Goal: Find specific page/section: Find specific page/section

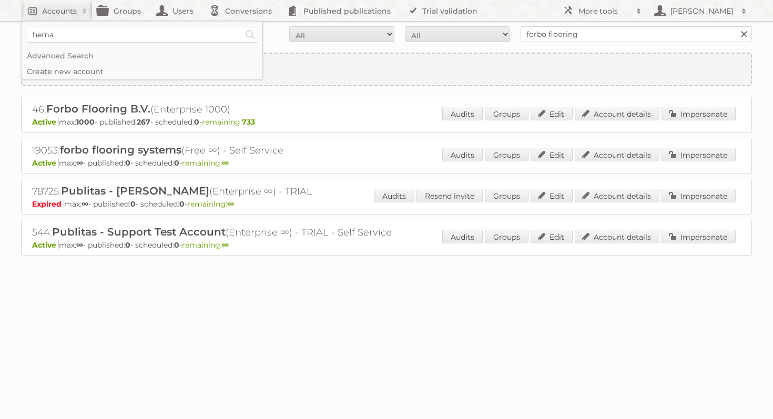
type input"] "hema"
click at [242, 27] on input "Search" at bounding box center [250, 35] width 16 height 16
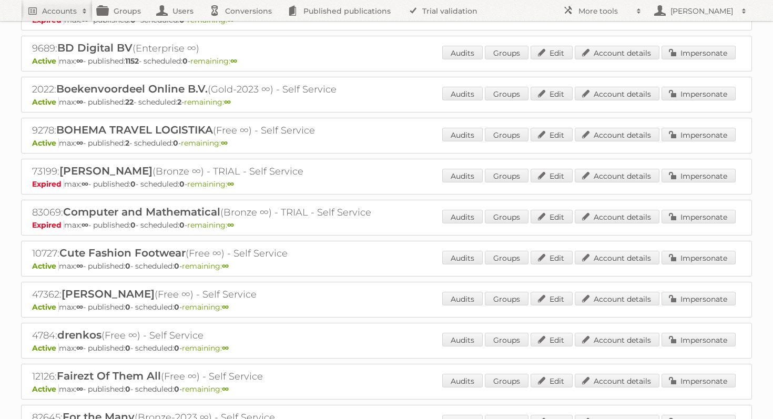
scroll to position [633, 0]
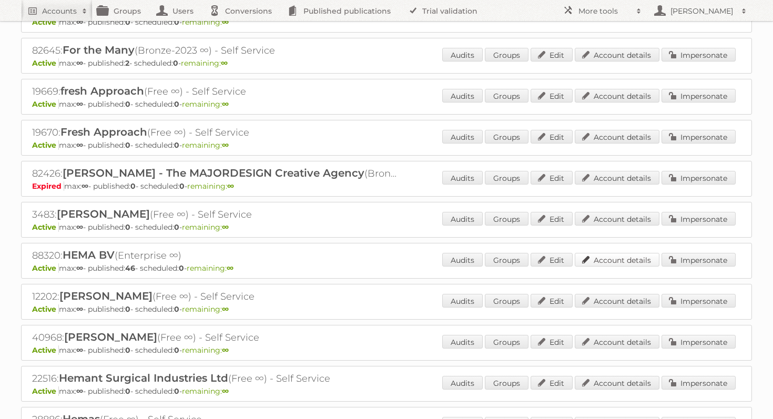
click at [624, 259] on link "Account details" at bounding box center [617, 260] width 85 height 14
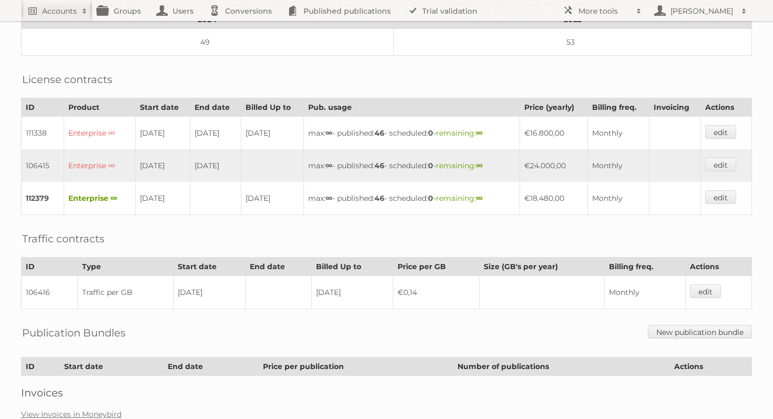
scroll to position [230, 0]
